Goal: Transaction & Acquisition: Obtain resource

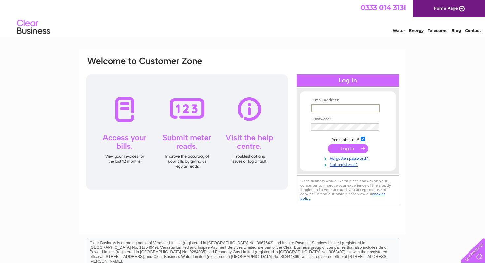
click at [322, 108] on input "text" at bounding box center [345, 108] width 69 height 8
type input "littletalkltd@gmail.com"
click at [355, 146] on input "submit" at bounding box center [347, 147] width 41 height 9
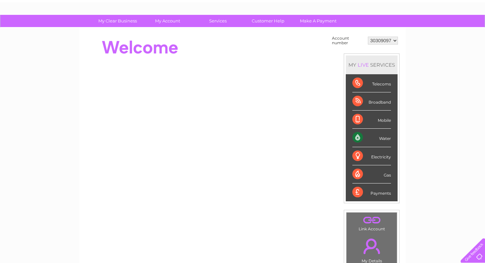
scroll to position [34, 0]
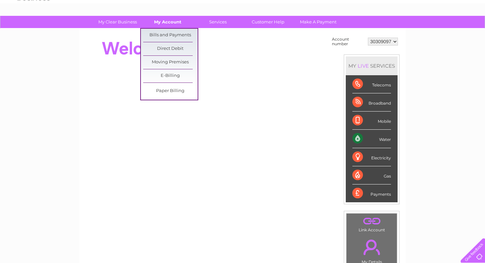
click at [167, 23] on link "My Account" at bounding box center [167, 22] width 54 height 12
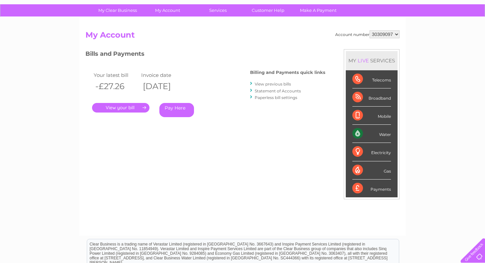
scroll to position [44, 0]
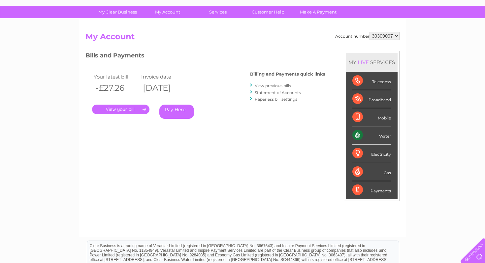
click at [265, 83] on link "View previous bills" at bounding box center [272, 85] width 36 height 5
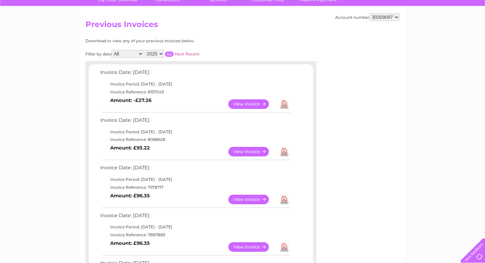
scroll to position [55, 0]
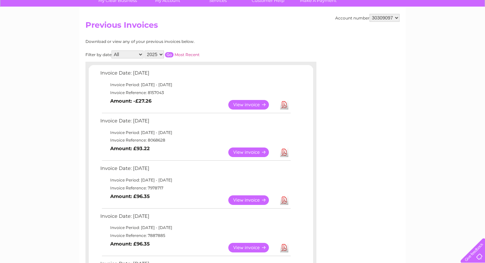
click at [243, 104] on link "View" at bounding box center [252, 105] width 48 height 10
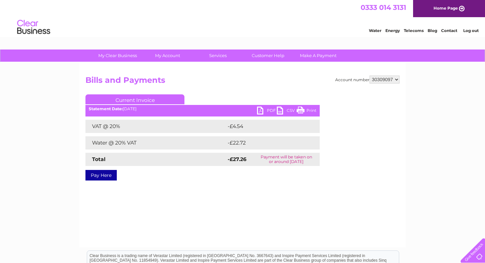
click at [268, 110] on link "PDF" at bounding box center [267, 111] width 20 height 10
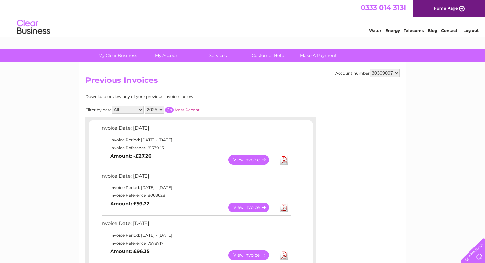
click at [160, 106] on select "2025 2024" at bounding box center [153, 109] width 19 height 8
select select "2024"
click at [145, 105] on select "2025 2024" at bounding box center [153, 109] width 19 height 8
click at [169, 107] on input "button" at bounding box center [169, 109] width 9 height 5
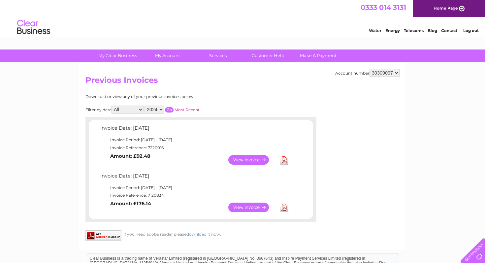
click at [240, 210] on link "View" at bounding box center [252, 207] width 48 height 10
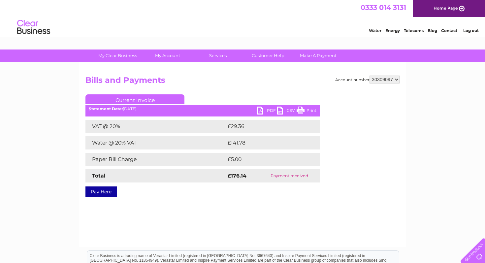
click at [266, 110] on link "PDF" at bounding box center [267, 111] width 20 height 10
click at [268, 110] on link "PDF" at bounding box center [267, 111] width 20 height 10
